Goal: Task Accomplishment & Management: Manage account settings

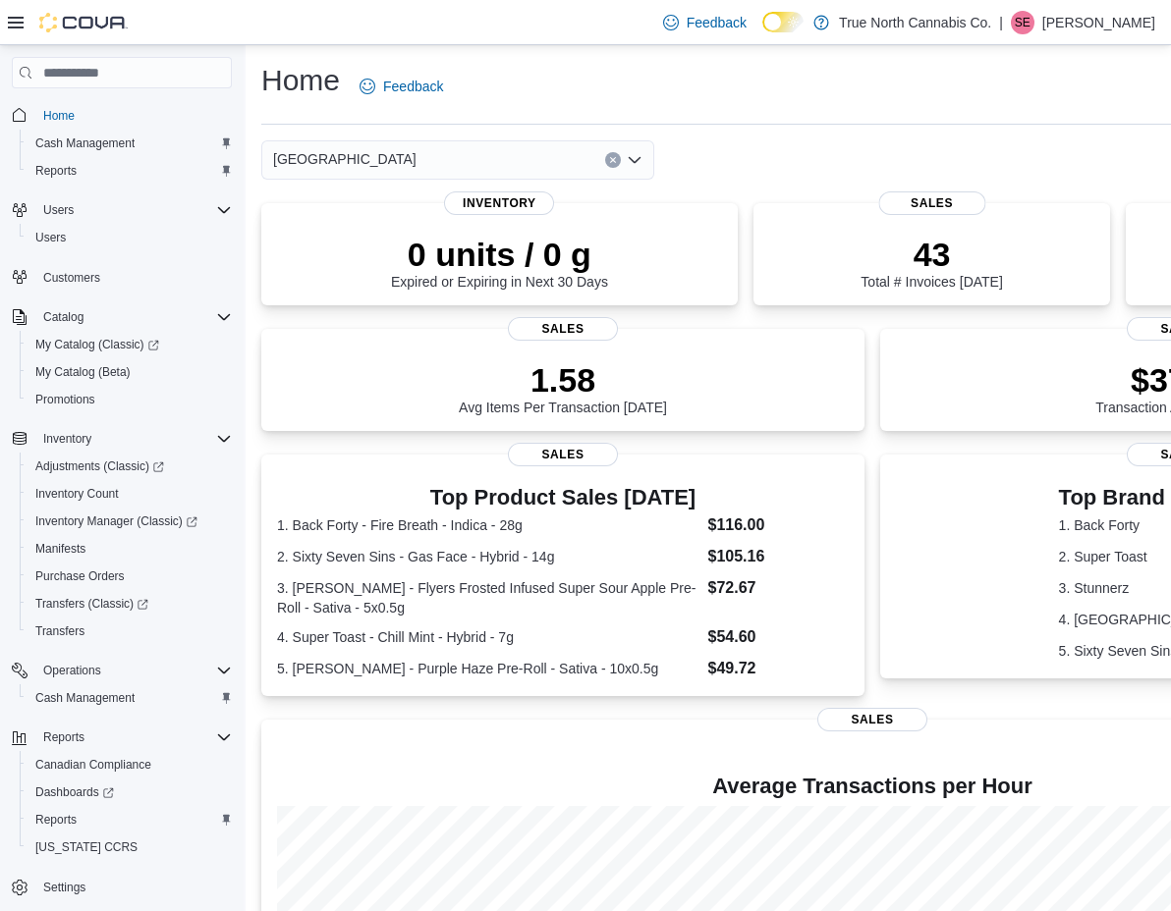
scroll to position [210, 0]
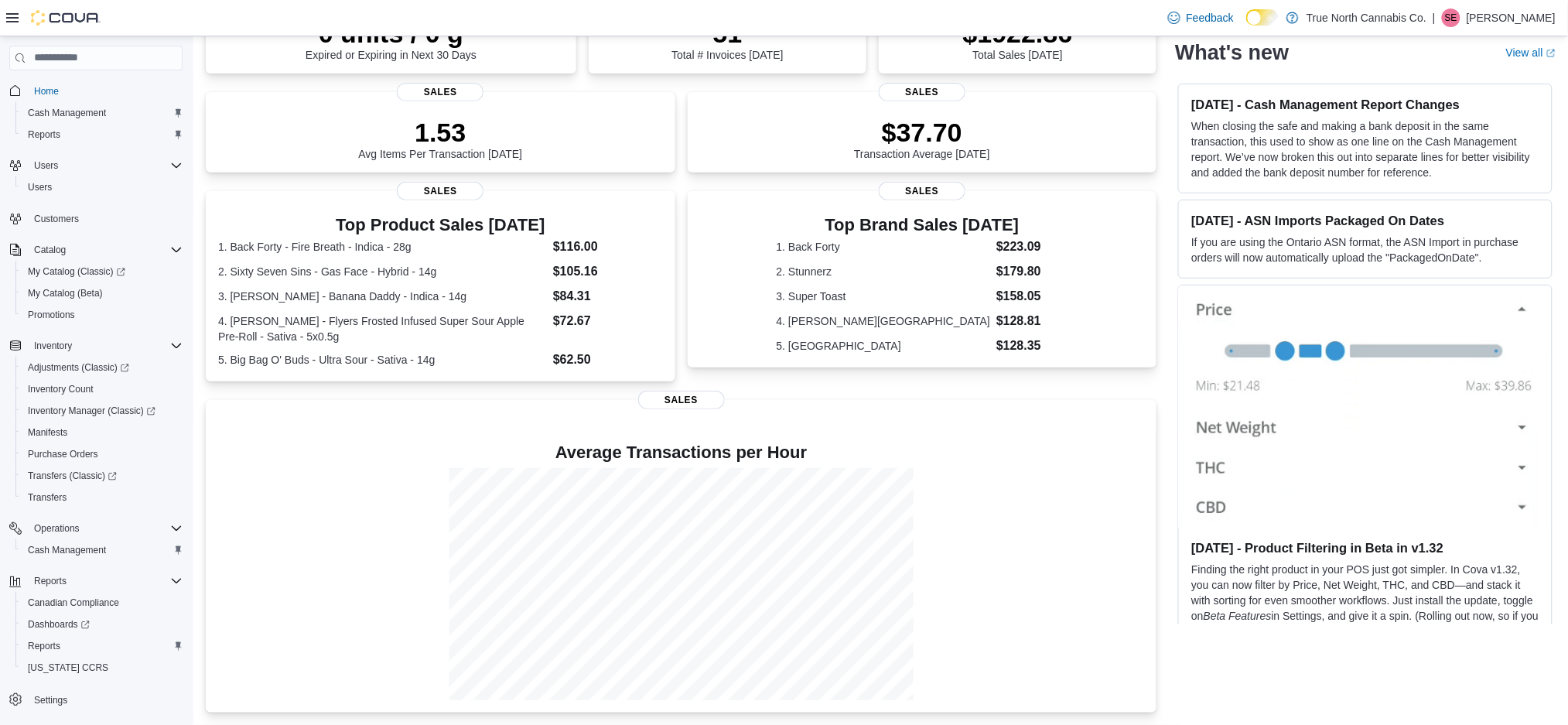
scroll to position [475, 0]
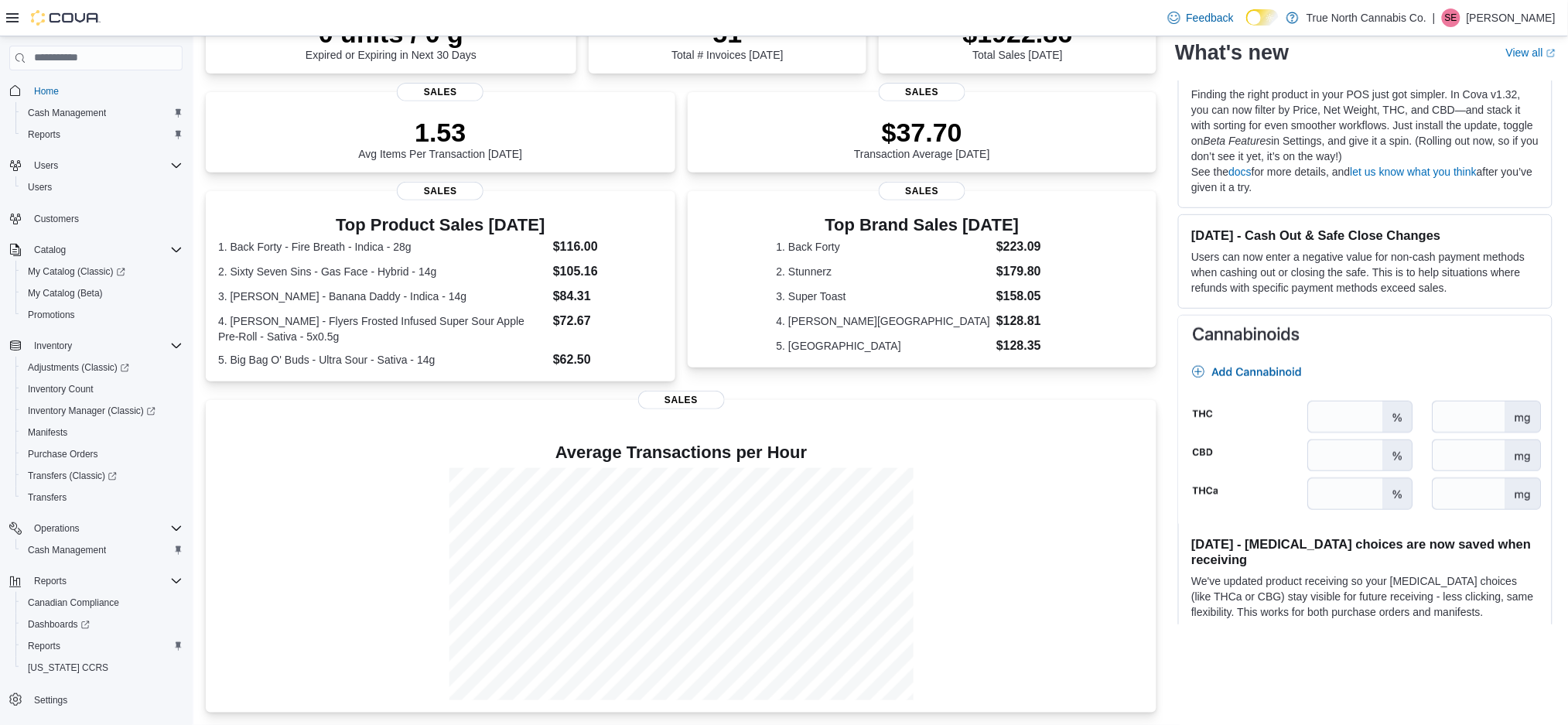
click at [1514, 20] on p "Stan Elsbury" at bounding box center [1511, 18] width 89 height 19
click at [1449, 142] on button "Sign Out" at bounding box center [1479, 152] width 143 height 24
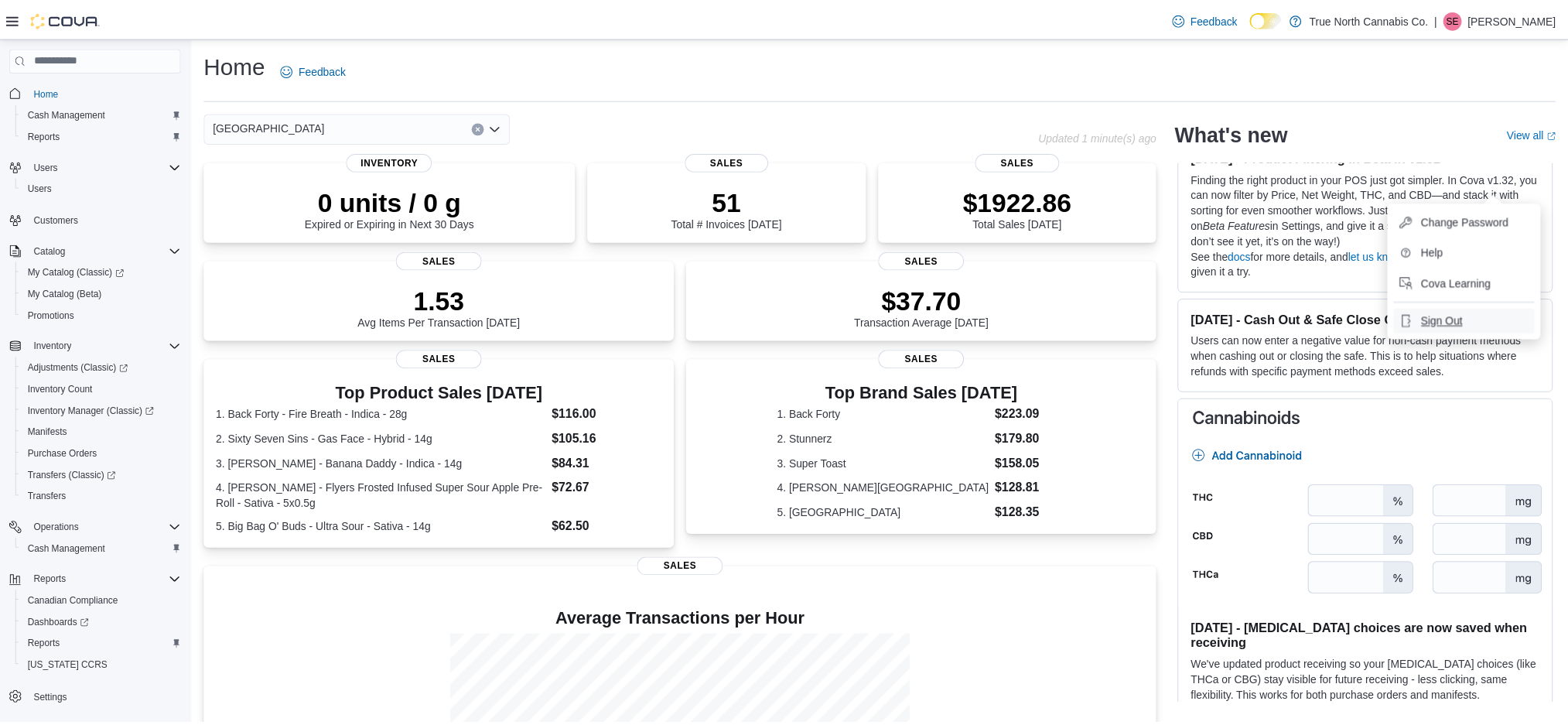
scroll to position [511, 0]
